Goal: Task Accomplishment & Management: Use online tool/utility

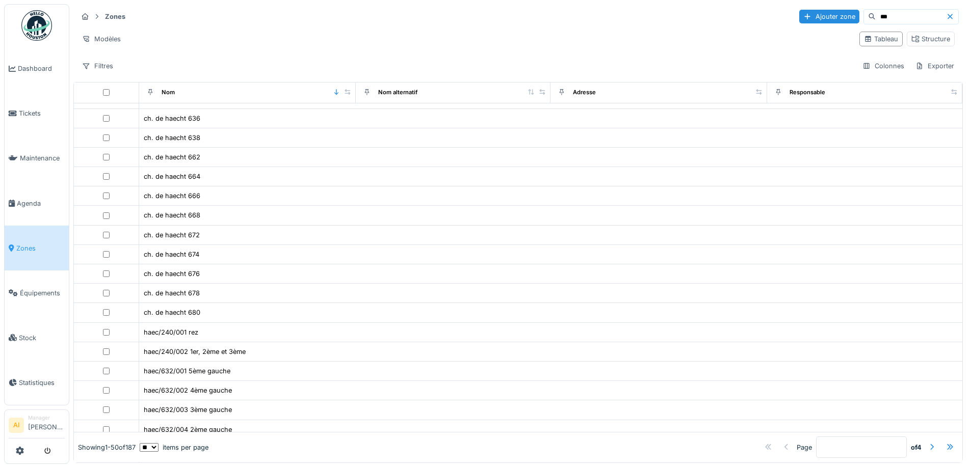
scroll to position [51, 0]
click at [25, 66] on span "Dashboard" at bounding box center [41, 69] width 47 height 10
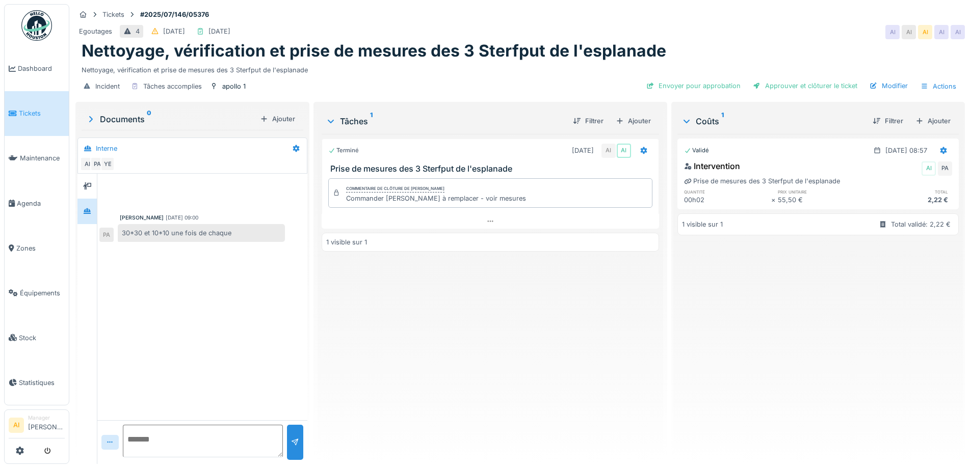
click at [183, 302] on div "Peter Acheampong 08/07/2025 09:00 30*30 et 10*10 une fois de chaque PA" at bounding box center [202, 297] width 210 height 247
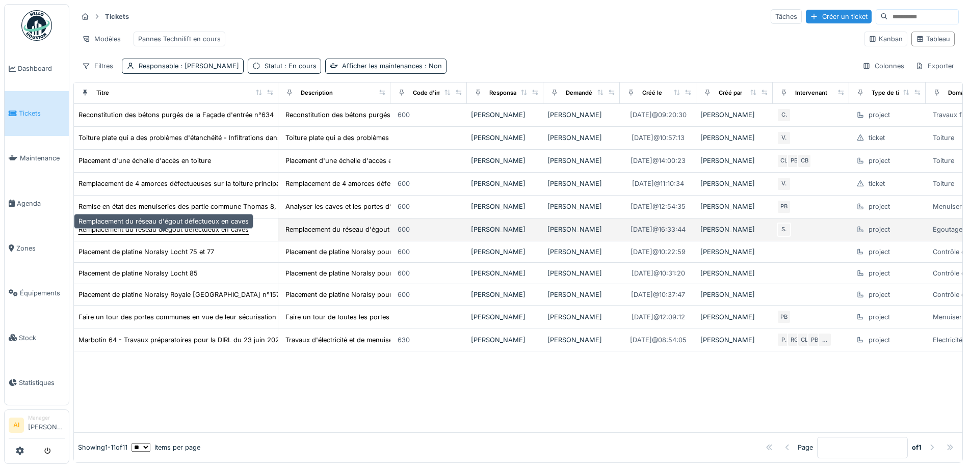
click at [121, 234] on div "Remplacement du réseau d'égout défectueux en caves" at bounding box center [163, 230] width 170 height 10
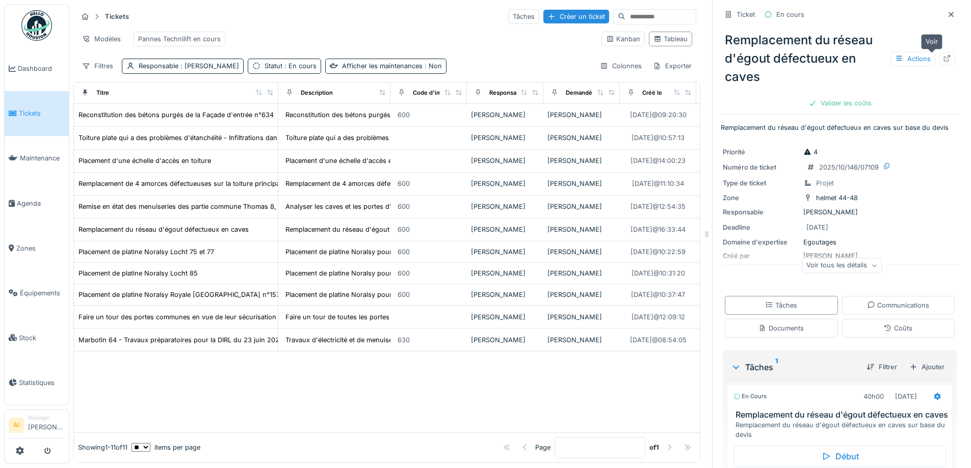
click at [943, 56] on icon at bounding box center [947, 58] width 8 height 7
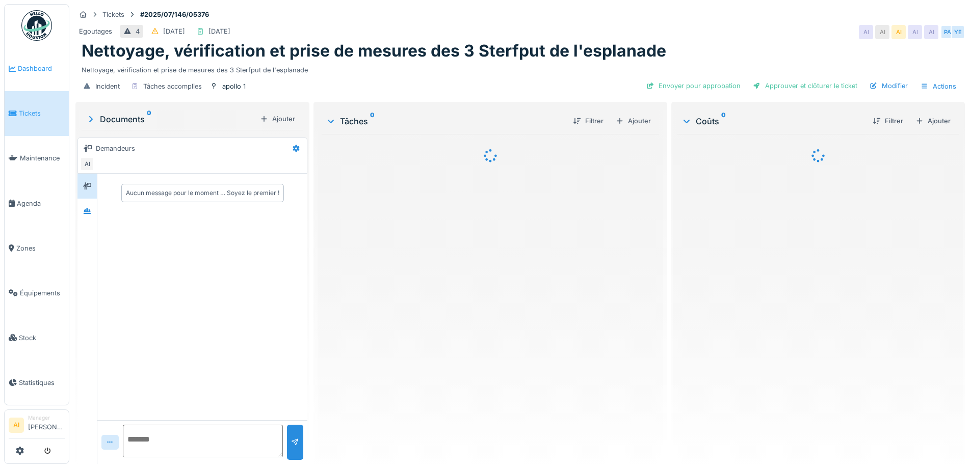
click at [36, 67] on span "Dashboard" at bounding box center [41, 69] width 47 height 10
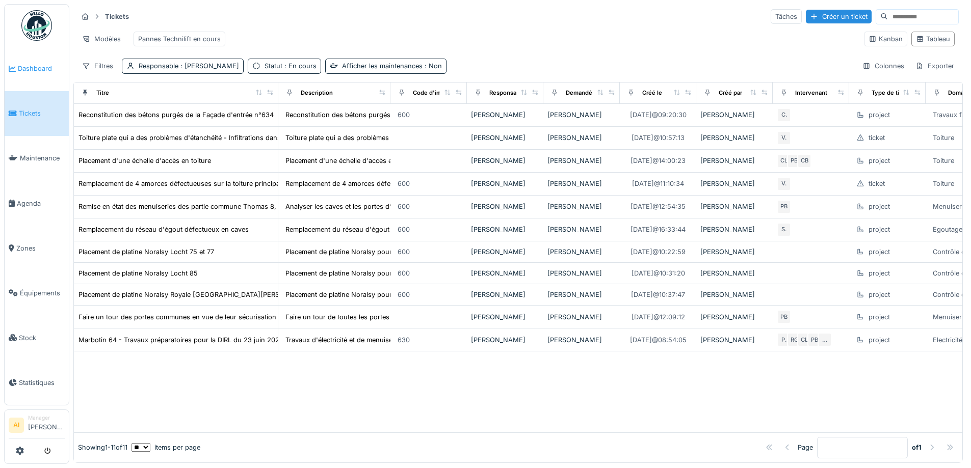
click at [37, 67] on span "Dashboard" at bounding box center [41, 69] width 47 height 10
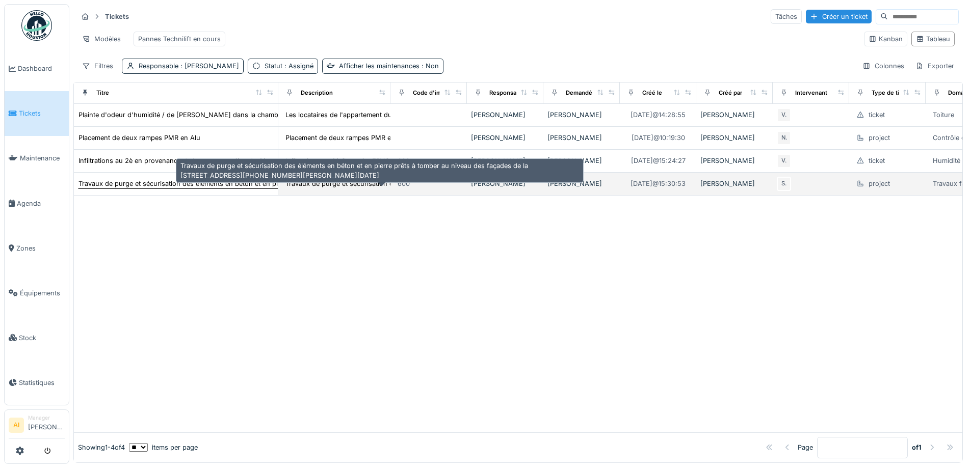
click at [108, 189] on div "Travaux de purge et sécurisation des éléments en béton et en pierre prêts à tom…" at bounding box center [352, 184] width 548 height 10
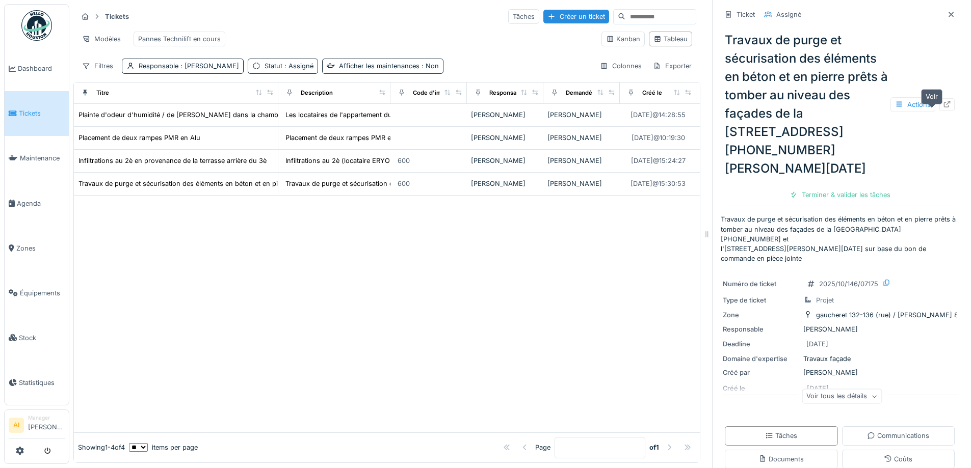
click at [944, 108] on icon at bounding box center [947, 104] width 7 height 7
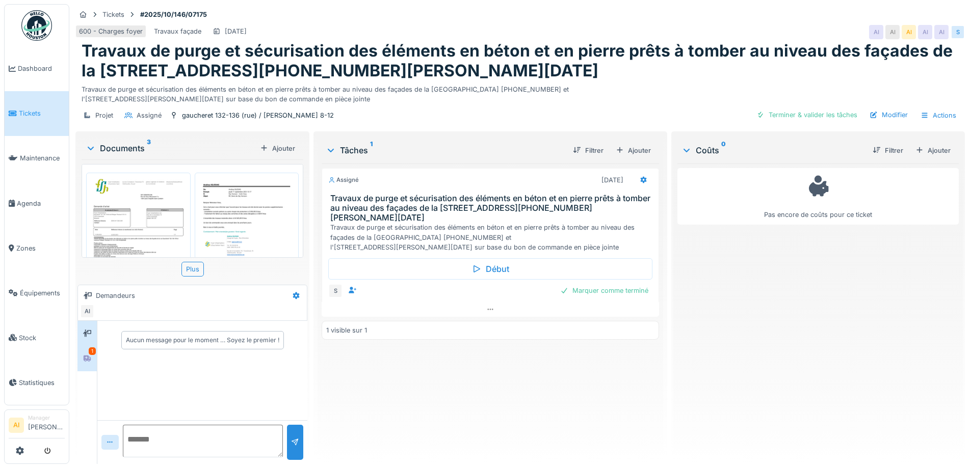
click at [95, 354] on div "1" at bounding box center [92, 352] width 7 height 8
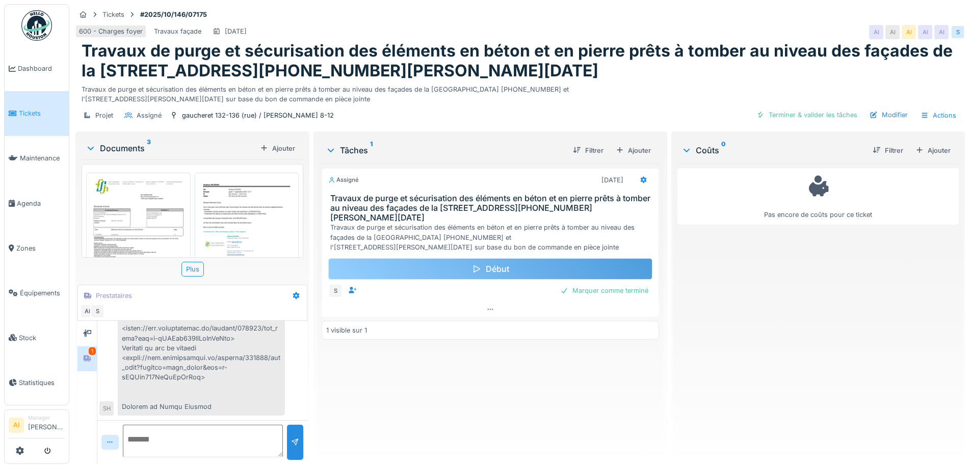
scroll to position [8, 0]
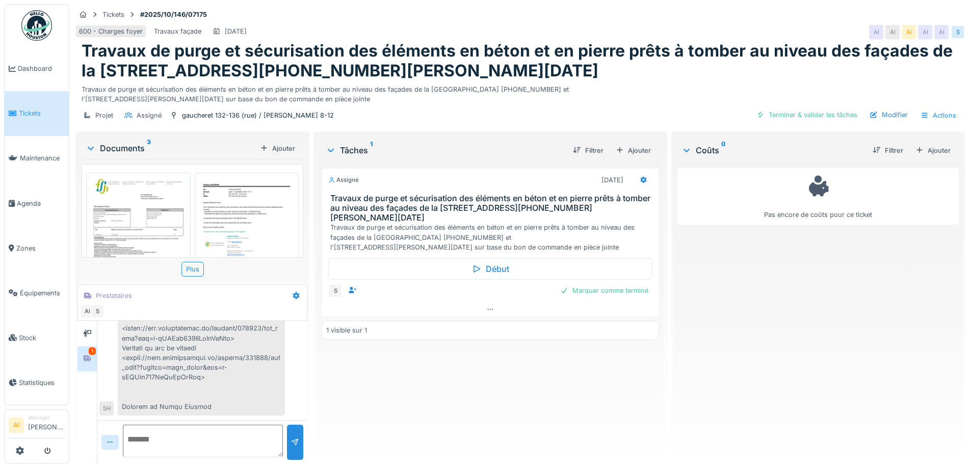
click at [167, 426] on textarea at bounding box center [203, 441] width 160 height 33
type textarea "**********"
click at [287, 427] on div at bounding box center [295, 442] width 16 height 35
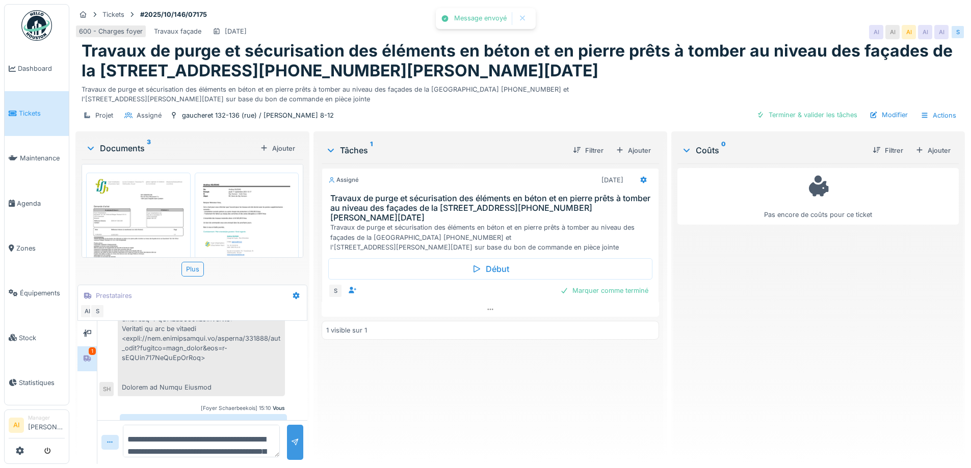
scroll to position [674, 0]
